Goal: Communication & Community: Participate in discussion

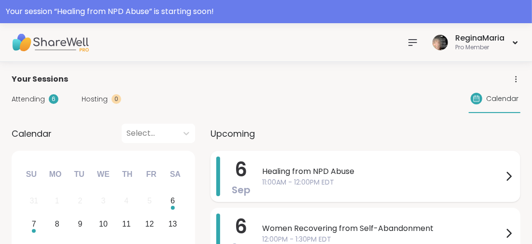
click at [289, 171] on span "Healing from NPD Abuse" at bounding box center [382, 172] width 241 height 12
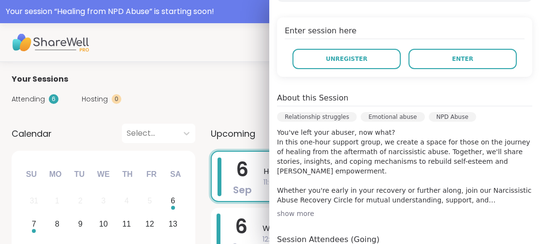
scroll to position [138, 0]
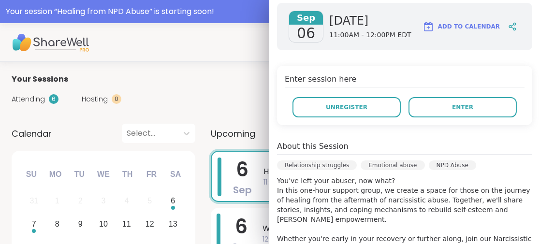
click at [438, 96] on div "Enter session here Unregister Enter" at bounding box center [404, 95] width 255 height 59
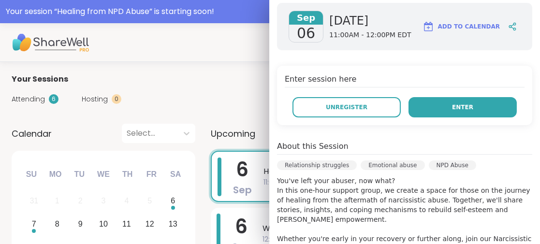
click at [431, 111] on button "Enter" at bounding box center [462, 107] width 108 height 20
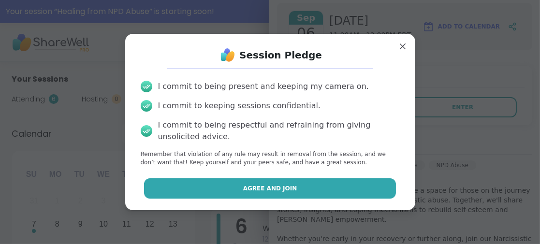
click at [279, 184] on span "Agree and Join" at bounding box center [270, 188] width 54 height 9
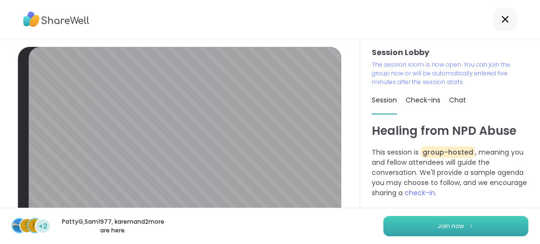
click at [481, 222] on button "Join now" at bounding box center [455, 226] width 145 height 20
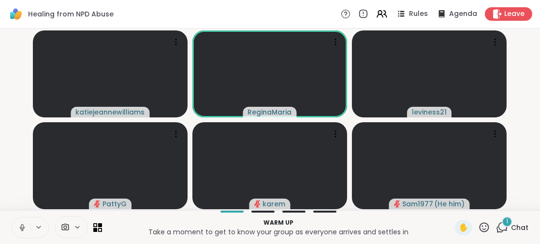
click at [22, 224] on icon at bounding box center [22, 226] width 2 height 4
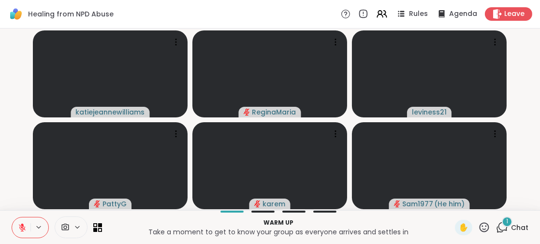
click at [506, 221] on span "1" at bounding box center [507, 221] width 2 height 8
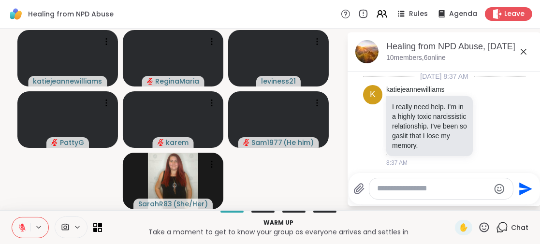
scroll to position [1, 0]
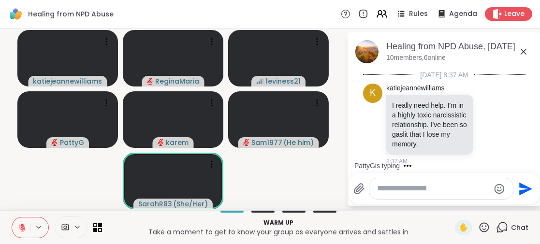
drag, startPoint x: 532, startPoint y: 84, endPoint x: 533, endPoint y: 91, distance: 7.3
click at [532, 91] on html "Healing from NPD Abuse Rules Agenda Leave katiejeannewilliams ReginaMaria levin…" at bounding box center [270, 122] width 540 height 244
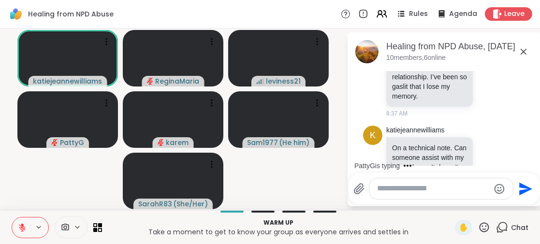
click at [23, 226] on icon at bounding box center [22, 225] width 3 height 4
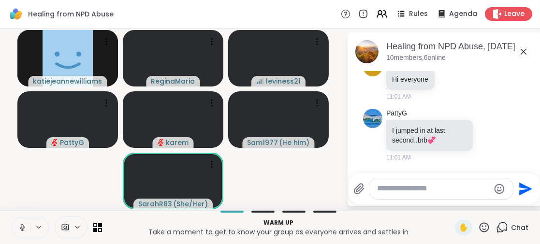
scroll to position [225, 0]
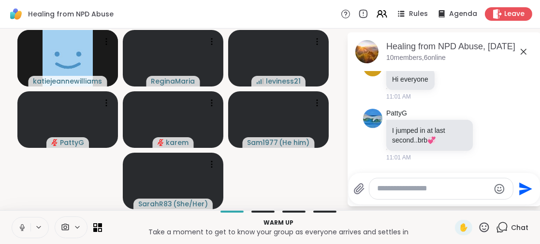
click at [65, 226] on icon at bounding box center [65, 227] width 9 height 9
click at [64, 226] on icon at bounding box center [65, 227] width 9 height 9
drag, startPoint x: 68, startPoint y: 176, endPoint x: 75, endPoint y: 172, distance: 8.2
click at [69, 176] on video-player-container "[PERSON_NAME] ReginaMaria leviness21 PattyG karem Sam1977 ( He him ) SarahR83 (…" at bounding box center [173, 119] width 335 height 174
click at [76, 227] on icon at bounding box center [77, 227] width 4 height 2
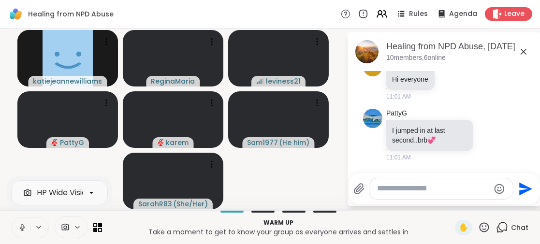
click at [76, 227] on icon at bounding box center [77, 227] width 8 height 8
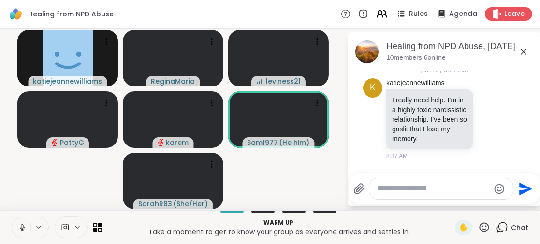
scroll to position [0, 0]
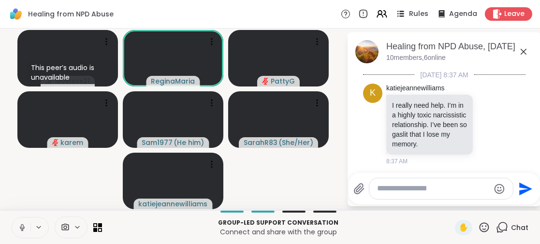
click at [409, 15] on span "Rules" at bounding box center [419, 14] width 20 height 10
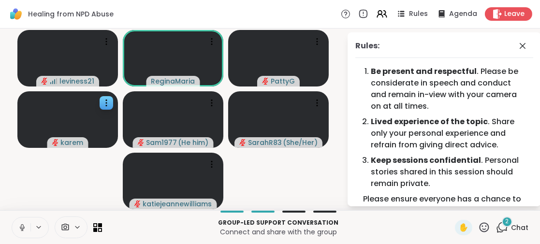
drag, startPoint x: 516, startPoint y: 44, endPoint x: 497, endPoint y: 56, distance: 22.1
click at [519, 44] on icon at bounding box center [522, 46] width 6 height 6
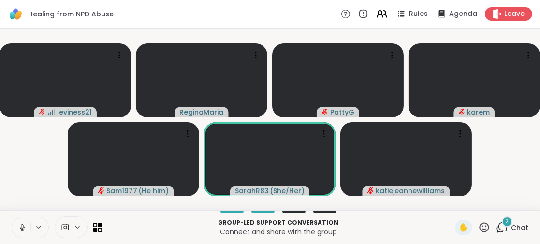
click at [23, 226] on icon at bounding box center [22, 226] width 2 height 4
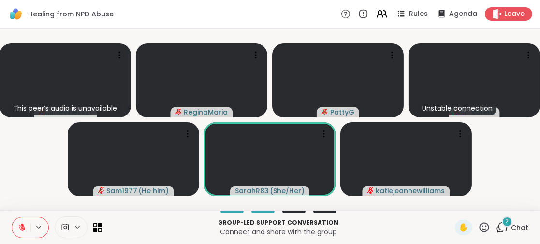
click at [22, 227] on icon at bounding box center [22, 227] width 7 height 7
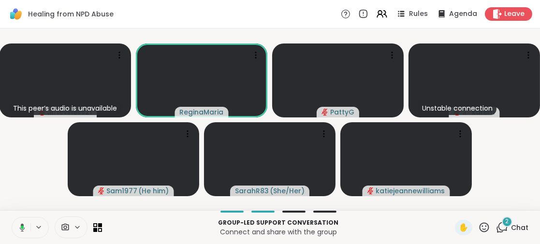
click at [26, 226] on button at bounding box center [21, 227] width 20 height 20
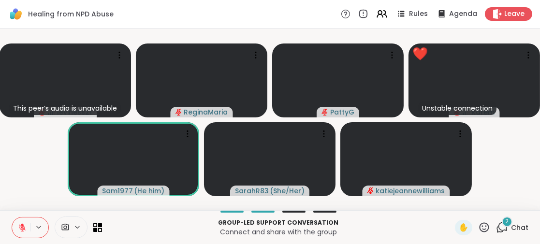
click at [479, 228] on icon at bounding box center [484, 227] width 12 height 12
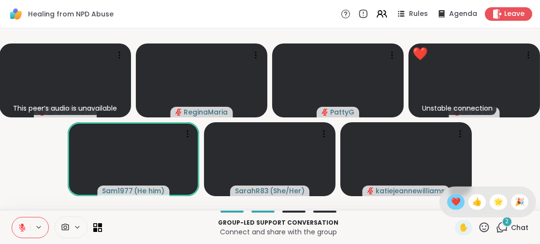
click at [451, 200] on span "❤️" at bounding box center [456, 202] width 10 height 12
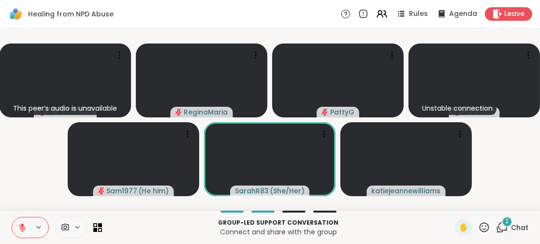
click at [504, 223] on div "2" at bounding box center [507, 221] width 11 height 11
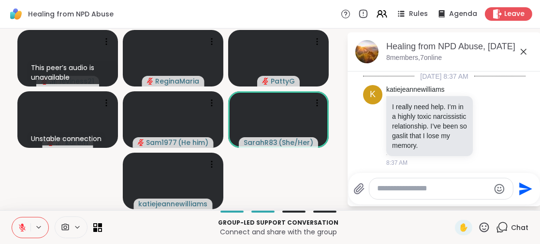
scroll to position [389, 0]
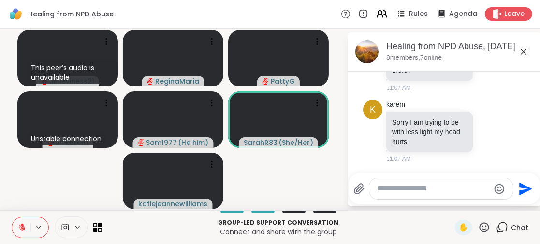
click at [354, 224] on p "Group-led support conversation" at bounding box center [278, 222] width 341 height 9
click at [524, 50] on icon at bounding box center [523, 52] width 6 height 6
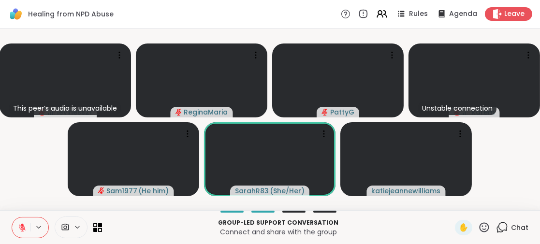
click at [496, 226] on icon at bounding box center [502, 227] width 12 height 12
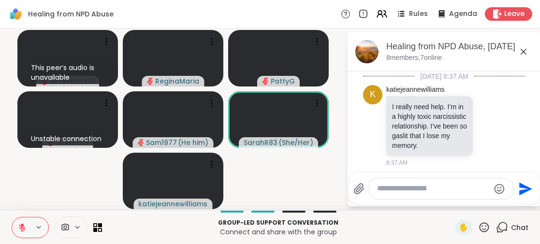
scroll to position [357, 0]
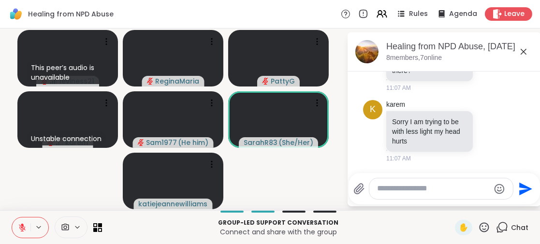
click at [379, 192] on textarea "Type your message" at bounding box center [433, 189] width 113 height 10
type textarea "**********"
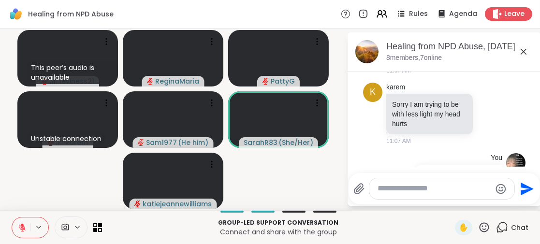
scroll to position [418, 0]
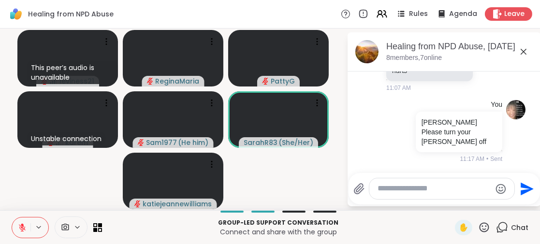
click at [523, 52] on icon at bounding box center [523, 52] width 12 height 12
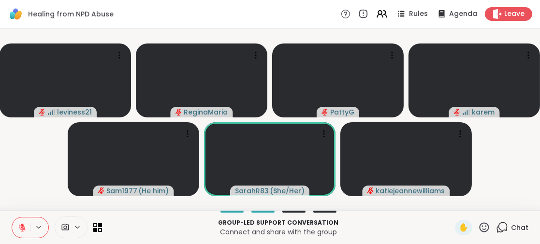
click at [478, 227] on icon at bounding box center [484, 227] width 12 height 12
click at [391, 215] on div "Group-led support conversation Connect and share with the group ✋ Chat" at bounding box center [270, 227] width 540 height 34
click at [498, 229] on icon at bounding box center [502, 227] width 12 height 12
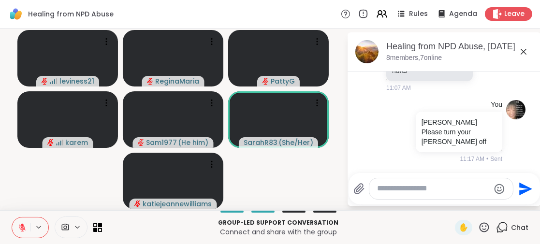
click at [521, 53] on icon at bounding box center [523, 52] width 12 height 12
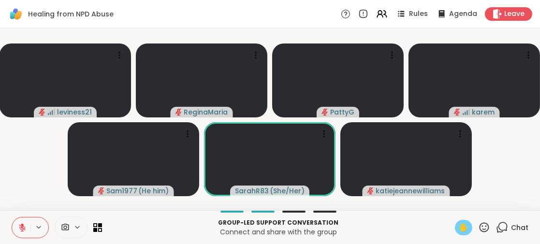
click at [459, 226] on span "✋" at bounding box center [464, 228] width 10 height 12
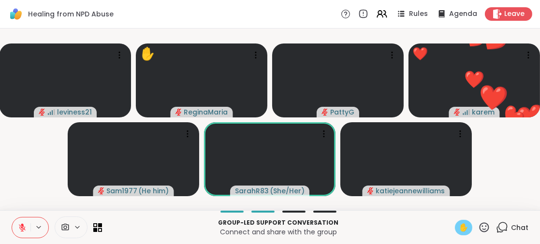
click at [23, 228] on icon at bounding box center [22, 227] width 7 height 7
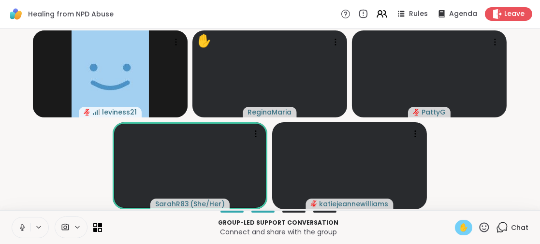
click at [459, 226] on span "✋" at bounding box center [464, 228] width 10 height 12
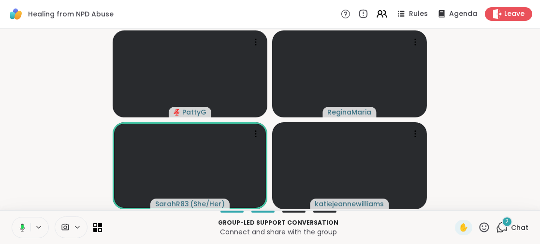
drag, startPoint x: 22, startPoint y: 227, endPoint x: 11, endPoint y: 220, distance: 13.3
click at [21, 226] on rect at bounding box center [22, 227] width 3 height 4
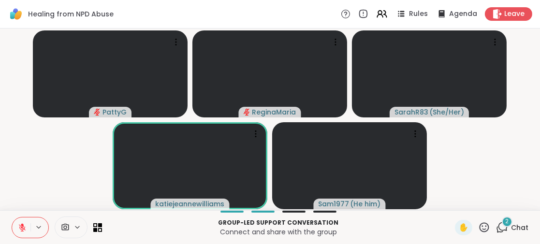
click at [502, 220] on div "2" at bounding box center [507, 221] width 11 height 11
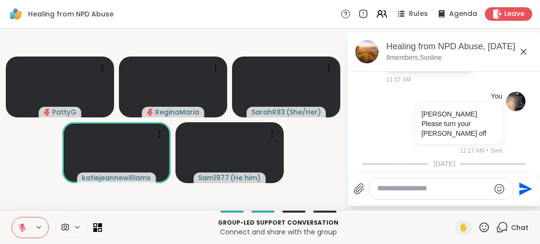
click at [523, 48] on icon at bounding box center [523, 52] width 12 height 12
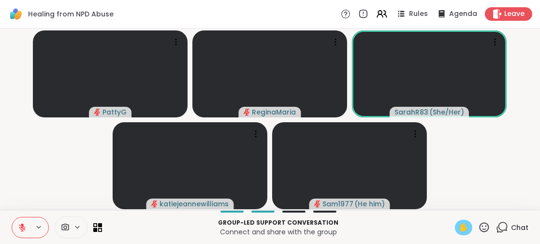
click at [459, 228] on span "✋" at bounding box center [464, 228] width 10 height 12
click at [459, 227] on span "✋" at bounding box center [464, 228] width 10 height 12
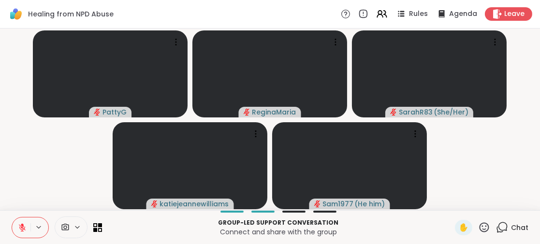
click at [22, 225] on icon at bounding box center [22, 225] width 3 height 4
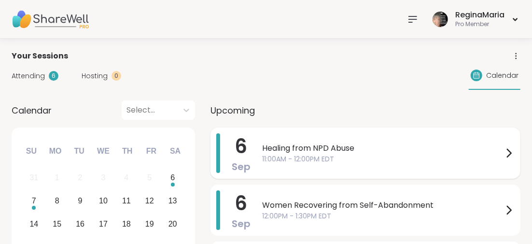
click at [289, 147] on span "Healing from NPD Abuse" at bounding box center [382, 149] width 241 height 12
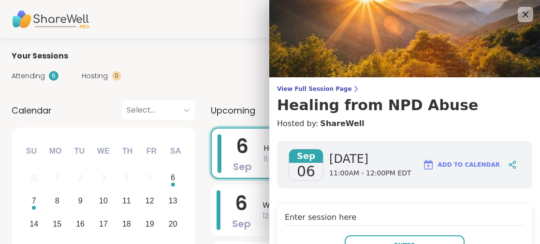
scroll to position [48, 0]
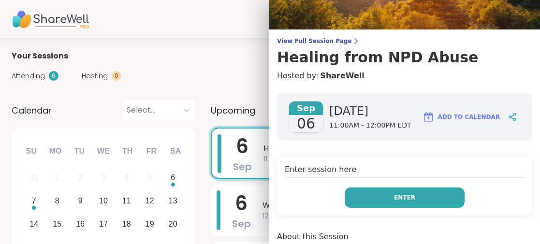
click at [367, 188] on button "Enter" at bounding box center [404, 197] width 120 height 20
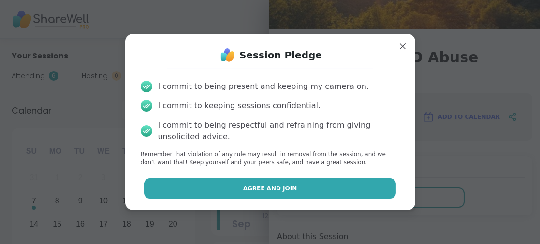
click at [283, 192] on span "Agree and Join" at bounding box center [270, 188] width 54 height 9
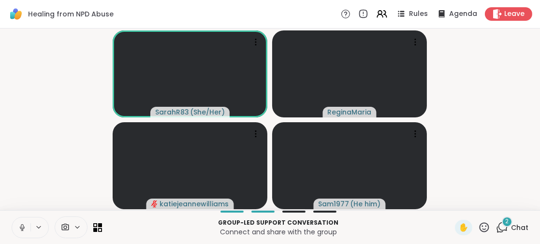
click at [22, 228] on icon at bounding box center [22, 226] width 2 height 4
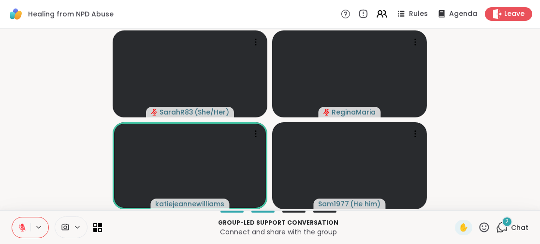
click at [20, 225] on icon at bounding box center [22, 227] width 7 height 7
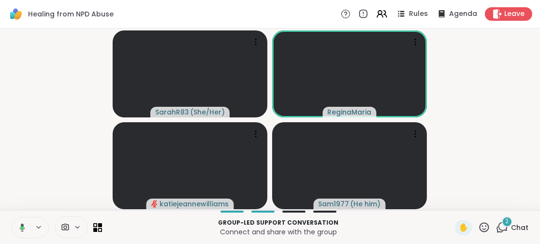
click at [478, 226] on icon at bounding box center [484, 227] width 12 height 12
click at [21, 226] on icon at bounding box center [22, 227] width 5 height 8
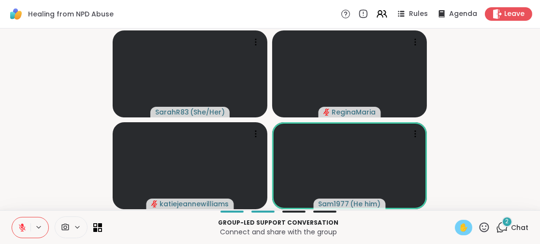
click at [459, 231] on span "✋" at bounding box center [464, 228] width 10 height 12
click at [24, 222] on button at bounding box center [21, 227] width 18 height 20
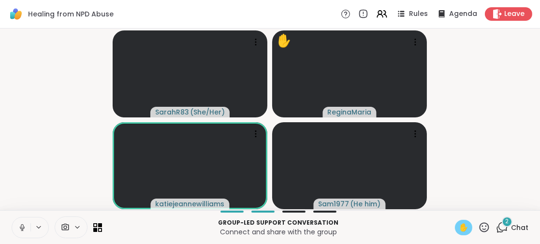
click at [459, 224] on span "✋" at bounding box center [464, 228] width 10 height 12
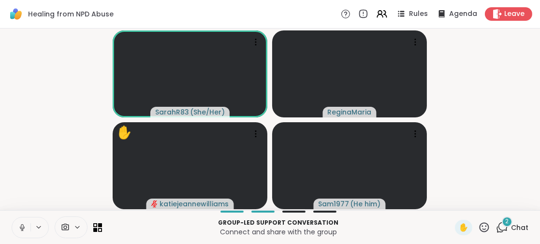
click at [23, 226] on icon at bounding box center [22, 226] width 2 height 4
click at [22, 226] on icon at bounding box center [22, 225] width 3 height 4
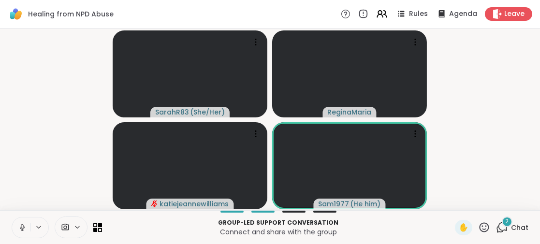
click at [478, 227] on icon at bounding box center [484, 227] width 12 height 12
click at [505, 222] on span "2" at bounding box center [506, 221] width 3 height 8
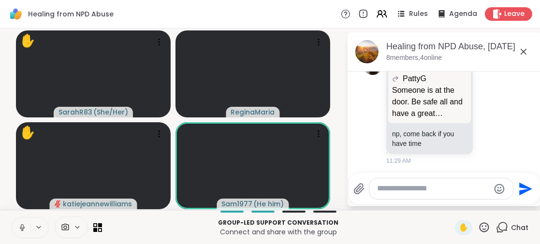
scroll to position [751, 0]
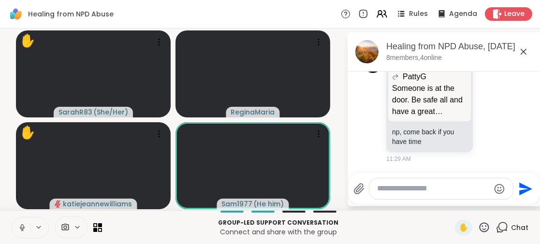
click at [527, 49] on icon at bounding box center [523, 52] width 12 height 12
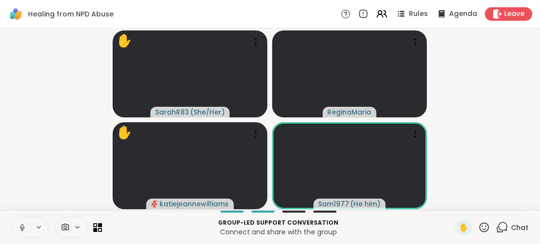
click at [480, 229] on icon at bounding box center [484, 227] width 12 height 12
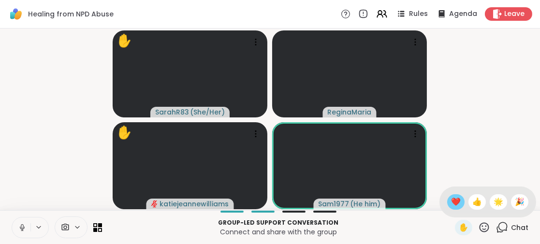
click at [451, 202] on span "❤️" at bounding box center [456, 202] width 10 height 12
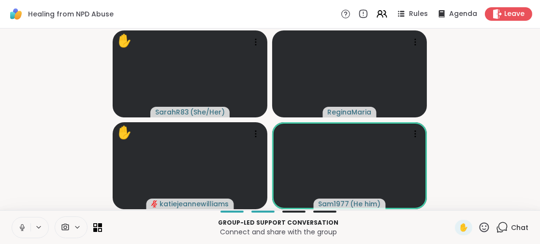
click at [481, 224] on icon at bounding box center [484, 227] width 12 height 12
click at [496, 226] on icon at bounding box center [502, 227] width 12 height 12
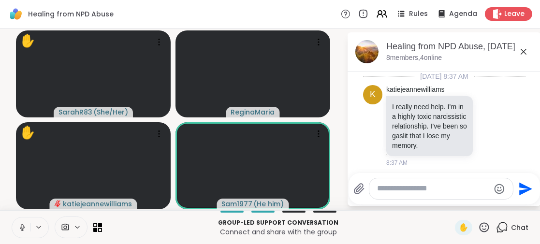
scroll to position [718, 0]
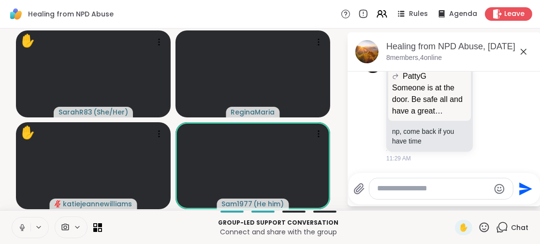
click at [386, 191] on textarea "Type your message" at bounding box center [433, 189] width 113 height 10
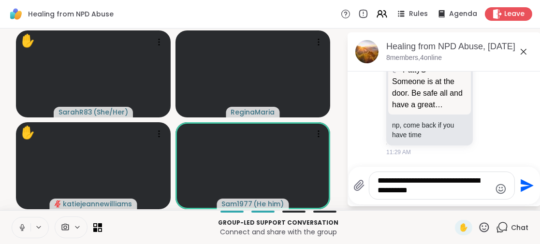
type textarea "**********"
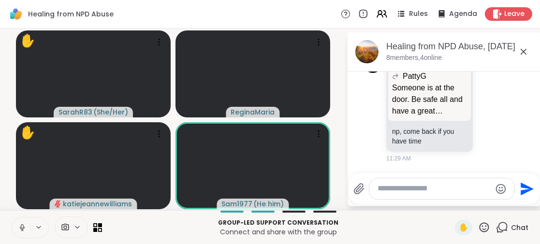
scroll to position [789, 0]
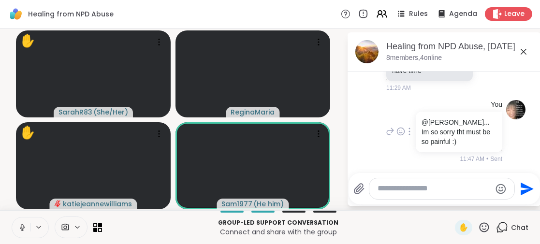
click at [408, 131] on icon at bounding box center [409, 132] width 2 height 8
click at [418, 143] on icon at bounding box center [421, 146] width 10 height 10
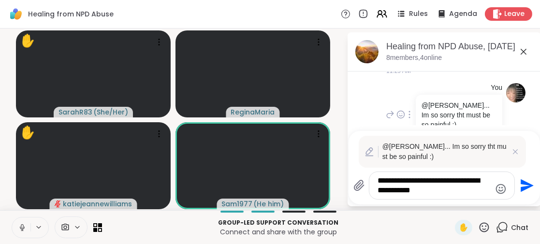
scroll to position [0, 0]
drag, startPoint x: 415, startPoint y: 192, endPoint x: 446, endPoint y: 190, distance: 31.9
click at [446, 190] on textarea "**********" at bounding box center [434, 185] width 113 height 19
type textarea "**********"
click at [526, 180] on icon "Send" at bounding box center [525, 185] width 15 height 15
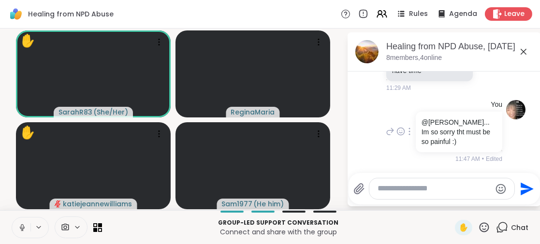
click at [22, 225] on icon at bounding box center [22, 227] width 9 height 9
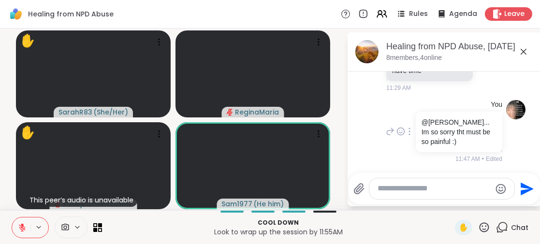
click at [21, 229] on icon at bounding box center [22, 227] width 9 height 9
click at [378, 190] on textarea "Type your message" at bounding box center [434, 189] width 113 height 10
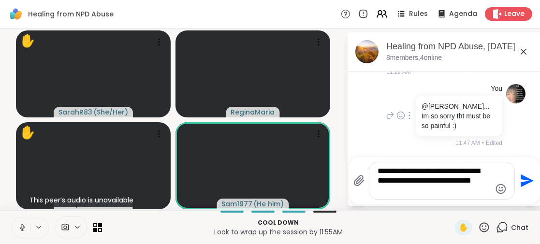
type textarea "**********"
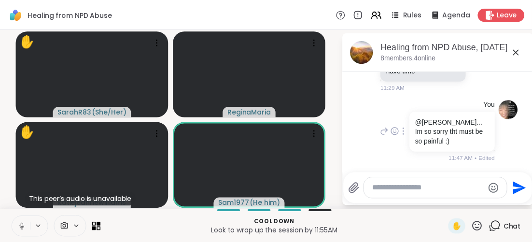
scroll to position [869, 0]
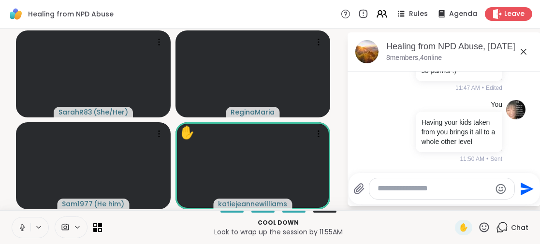
click at [507, 12] on span "Leave" at bounding box center [514, 14] width 20 height 10
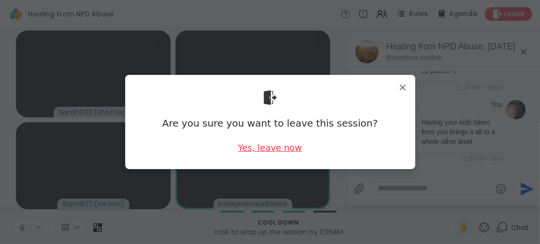
click at [262, 149] on div "Yes, leave now" at bounding box center [270, 148] width 64 height 12
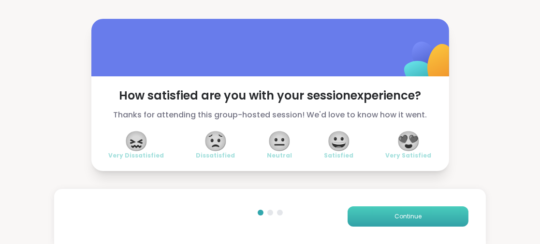
click at [365, 212] on button "Continue" at bounding box center [407, 216] width 121 height 20
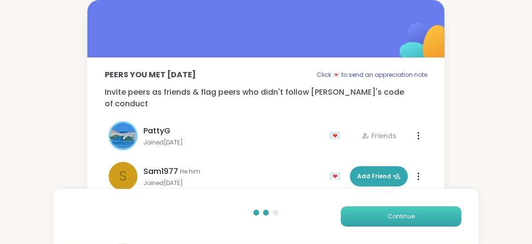
click at [361, 215] on button "Continue" at bounding box center [401, 216] width 121 height 20
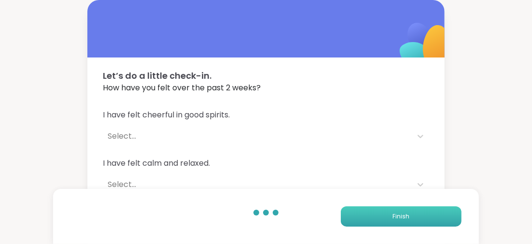
click at [363, 216] on button "Finish" at bounding box center [401, 216] width 121 height 20
